Goal: Information Seeking & Learning: Learn about a topic

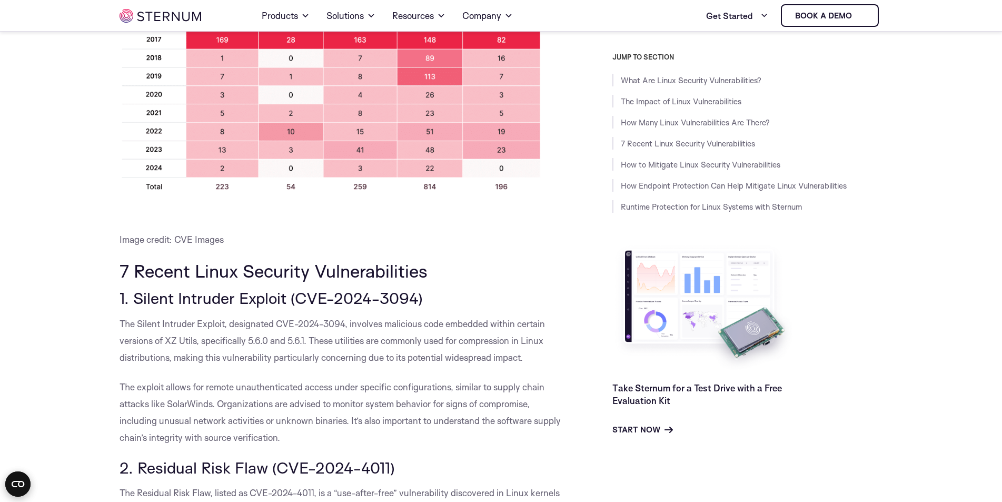
scroll to position [1046, 0]
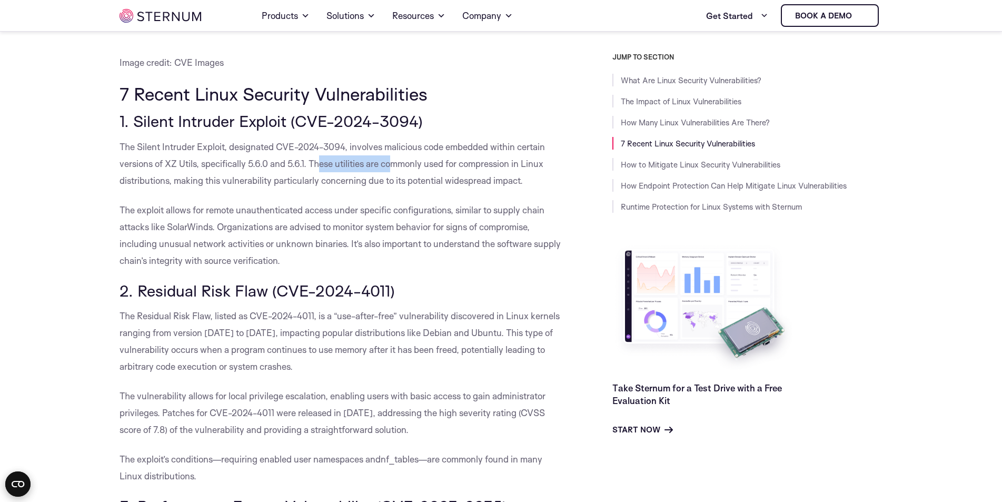
click at [406, 165] on p "The Silent Intruder Exploit, designated CVE-2024-3094, involves malicious code …" at bounding box center [341, 163] width 445 height 51
click at [499, 171] on p "The Silent Intruder Exploit, designated CVE-2024-3094, involves malicious code …" at bounding box center [341, 163] width 445 height 51
click at [476, 155] on p "The Silent Intruder Exploit, designated CVE-2024-3094, involves malicious code …" at bounding box center [341, 163] width 445 height 51
drag, startPoint x: 472, startPoint y: 146, endPoint x: 547, endPoint y: 148, distance: 75.8
click at [547, 148] on p "The Silent Intruder Exploit, designated CVE-2024-3094, involves malicious code …" at bounding box center [341, 163] width 445 height 51
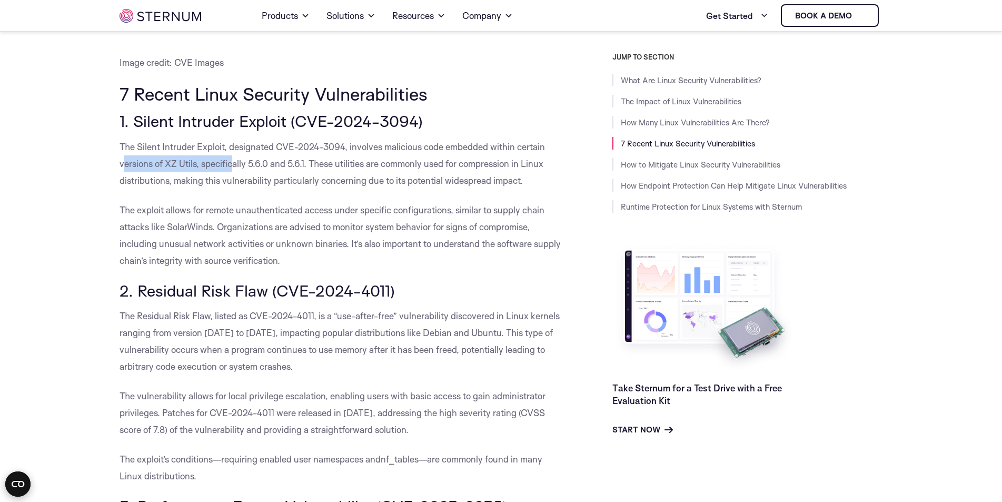
drag, startPoint x: 123, startPoint y: 169, endPoint x: 233, endPoint y: 166, distance: 110.1
click at [233, 166] on p "The Silent Intruder Exploit, designated CVE-2024-3094, involves malicious code …" at bounding box center [341, 163] width 445 height 51
click at [222, 166] on span "The Silent Intruder Exploit, designated CVE-2024-3094, involves malicious code …" at bounding box center [331, 163] width 425 height 45
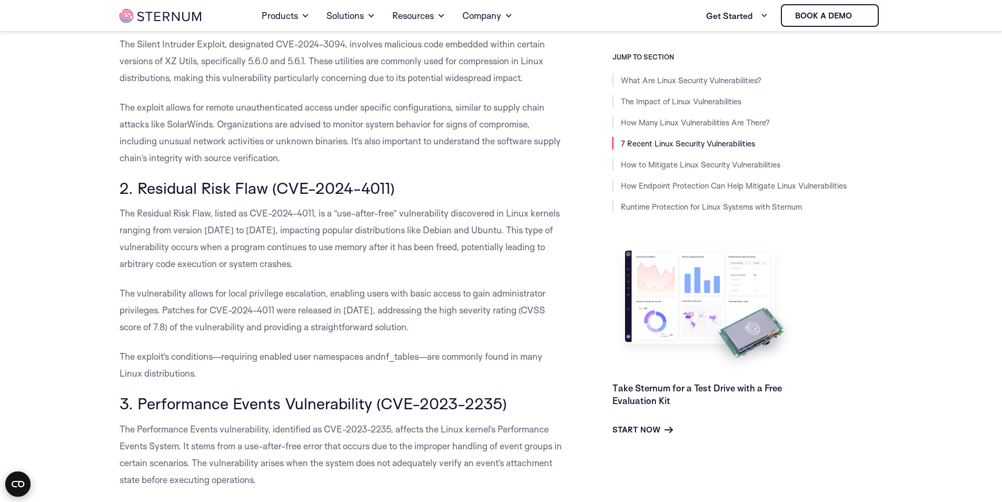
scroll to position [1151, 0]
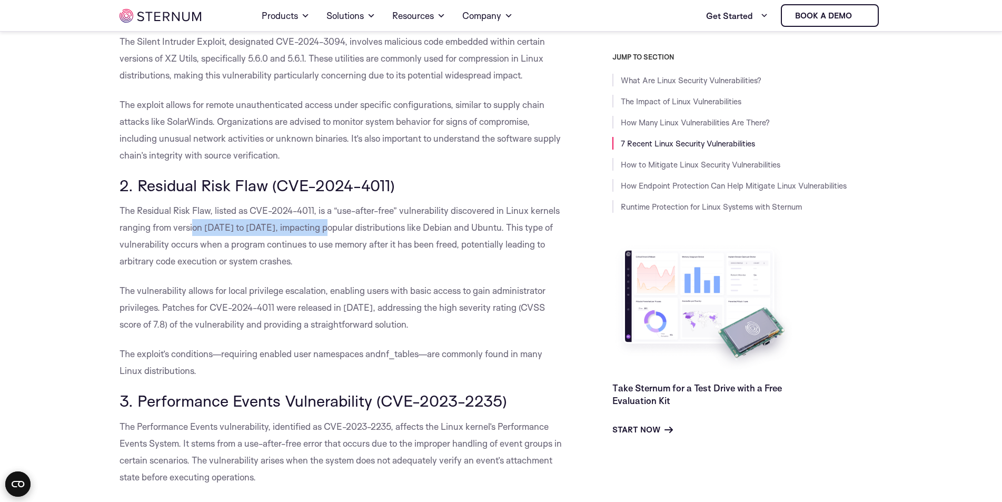
click at [313, 231] on span "The Residual Risk Flaw, listed as CVE-2024-4011, is a “use-after-free” vulnerab…" at bounding box center [339, 236] width 440 height 62
click at [248, 232] on span "The Residual Risk Flaw, listed as CVE-2024-4011, is a “use-after-free” vulnerab…" at bounding box center [339, 236] width 440 height 62
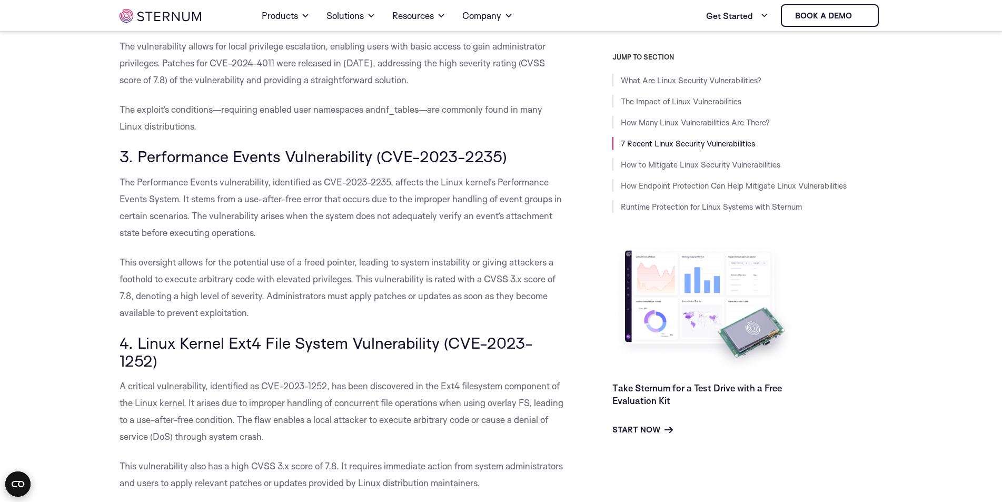
scroll to position [1414, 0]
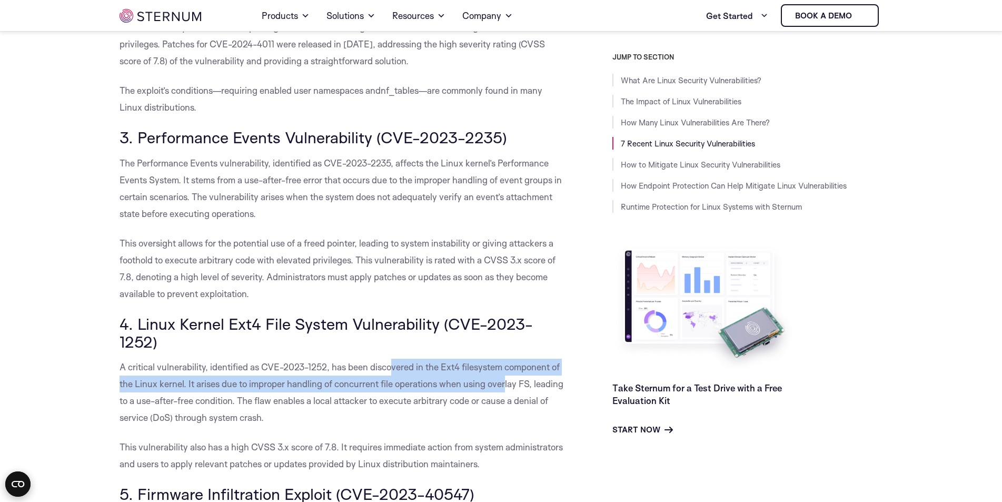
drag, startPoint x: 468, startPoint y: 384, endPoint x: 504, endPoint y: 380, distance: 36.6
click at [504, 383] on span "A critical vulnerability, identified as CVE-2023-1252, has been discovered in t…" at bounding box center [341, 392] width 444 height 62
click at [516, 368] on span "A critical vulnerability, identified as CVE-2023-1252, has been discovered in t…" at bounding box center [341, 392] width 444 height 62
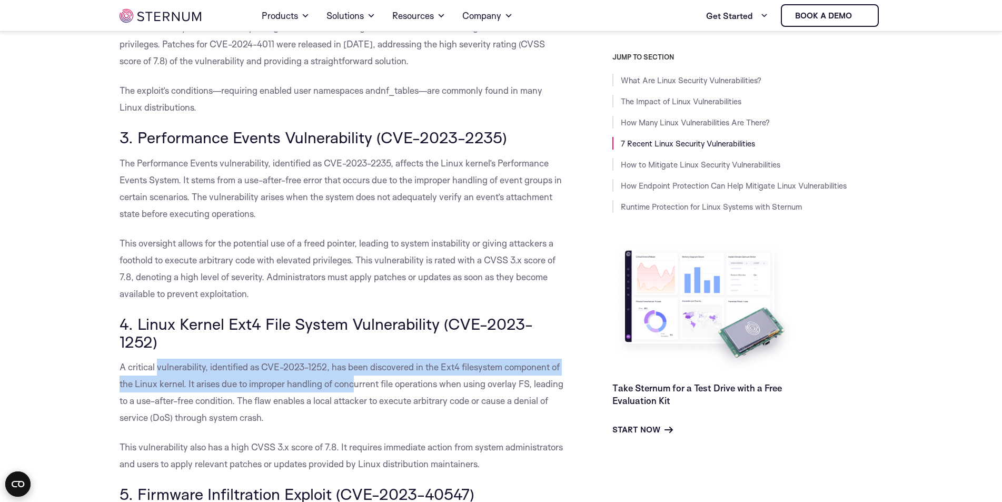
drag, startPoint x: 157, startPoint y: 375, endPoint x: 348, endPoint y: 388, distance: 191.0
click at [354, 390] on p "A critical vulnerability, identified as CVE-2023-1252, has been discovered in t…" at bounding box center [341, 391] width 445 height 67
click at [274, 384] on span "A critical vulnerability, identified as CVE-2023-1252, has been discovered in t…" at bounding box center [341, 392] width 444 height 62
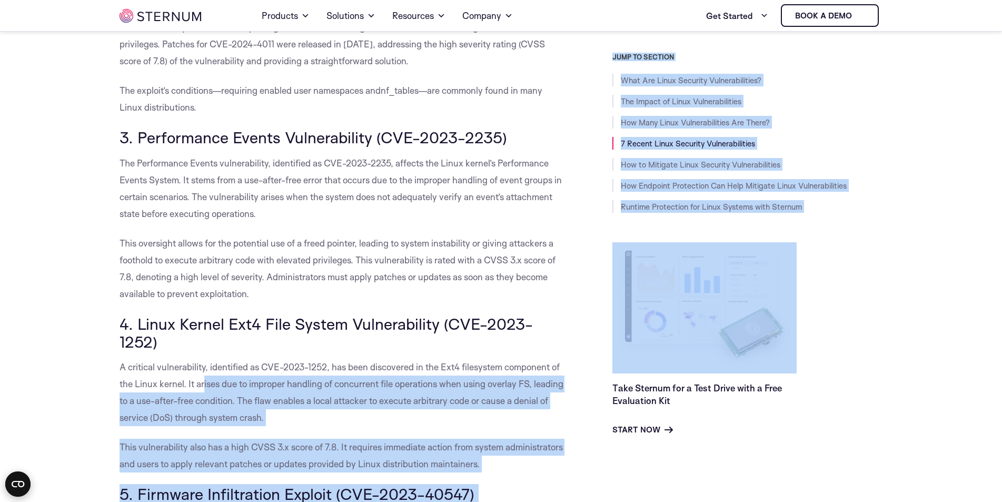
drag, startPoint x: 203, startPoint y: 378, endPoint x: 367, endPoint y: 349, distance: 167.3
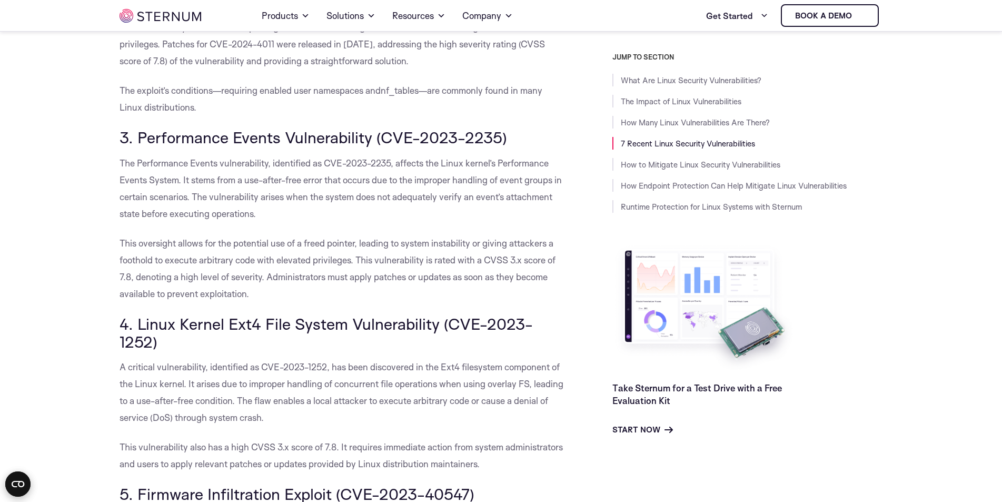
click at [367, 349] on h3 "4. Linux Kernel Ext4 File System Vulnerability (CVE-2023-1252)" at bounding box center [341, 332] width 445 height 35
drag, startPoint x: 300, startPoint y: 367, endPoint x: 553, endPoint y: 374, distance: 252.8
click at [553, 374] on p "A critical vulnerability, identified as CVE-2023-1252, has been discovered in t…" at bounding box center [341, 391] width 445 height 67
click at [408, 374] on p "A critical vulnerability, identified as CVE-2023-1252, has been discovered in t…" at bounding box center [341, 391] width 445 height 67
drag, startPoint x: 311, startPoint y: 389, endPoint x: 437, endPoint y: 384, distance: 125.9
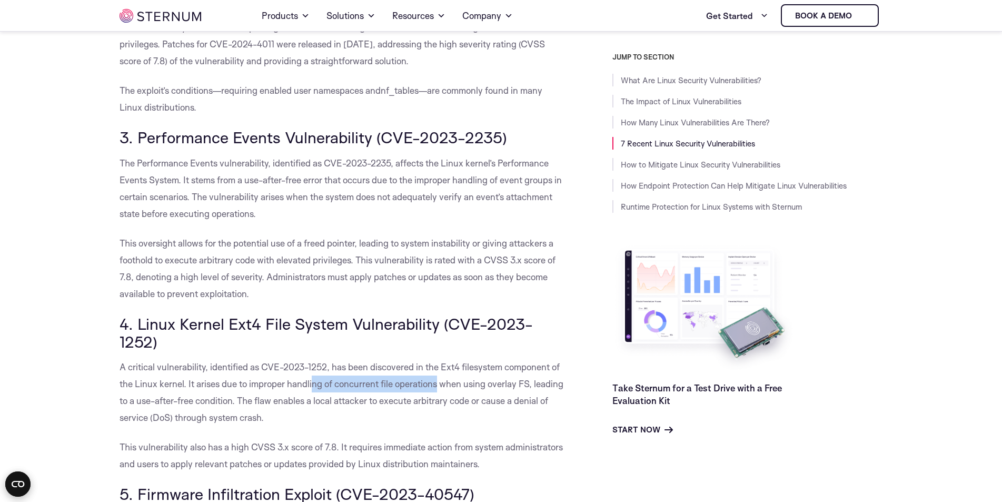
click at [437, 384] on span "A critical vulnerability, identified as CVE-2023-1252, has been discovered in t…" at bounding box center [341, 392] width 444 height 62
click at [475, 389] on span "A critical vulnerability, identified as CVE-2023-1252, has been discovered in t…" at bounding box center [341, 392] width 444 height 62
drag, startPoint x: 424, startPoint y: 385, endPoint x: 528, endPoint y: 392, distance: 105.0
click at [528, 392] on p "A critical vulnerability, identified as CVE-2023-1252, has been discovered in t…" at bounding box center [341, 391] width 445 height 67
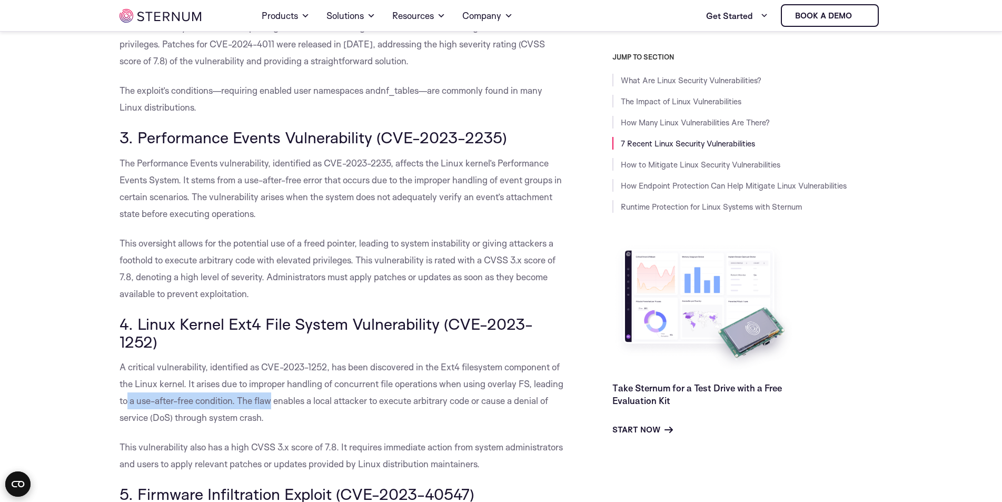
drag, startPoint x: 127, startPoint y: 399, endPoint x: 273, endPoint y: 399, distance: 145.8
click at [273, 399] on span "A critical vulnerability, identified as CVE-2023-1252, has been discovered in t…" at bounding box center [341, 392] width 444 height 62
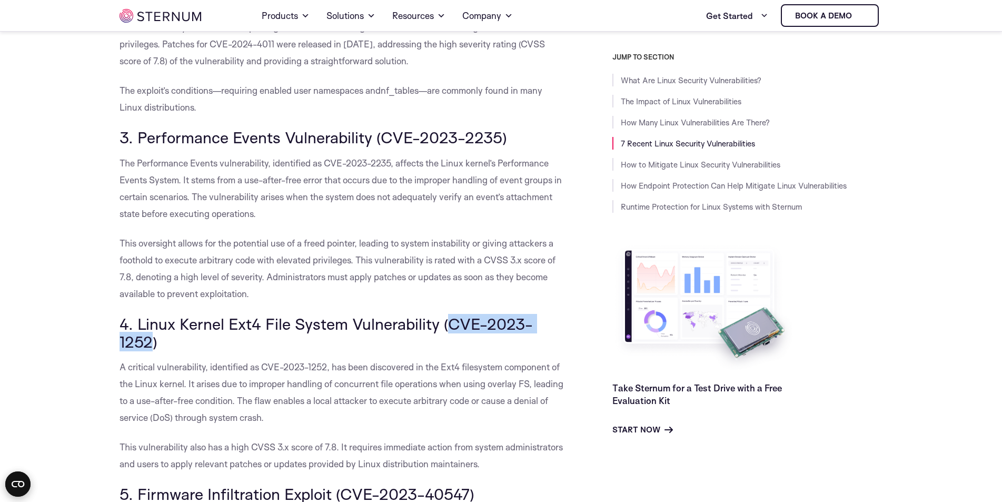
drag, startPoint x: 443, startPoint y: 326, endPoint x: 150, endPoint y: 344, distance: 293.2
click at [150, 344] on span "4. Linux Kernel Ext4 File System Vulnerability (CVE-2023-1252)" at bounding box center [325, 332] width 413 height 37
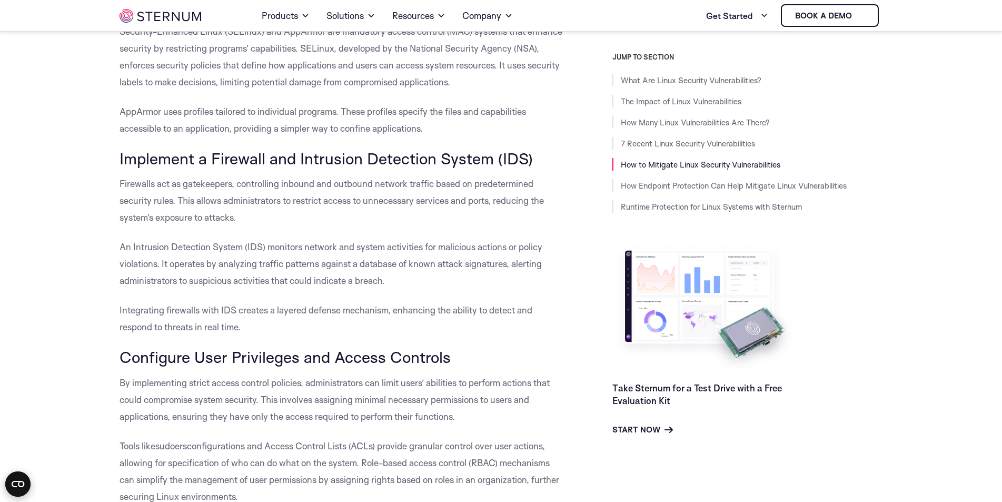
scroll to position [2888, 0]
